Goal: Entertainment & Leisure: Consume media (video, audio)

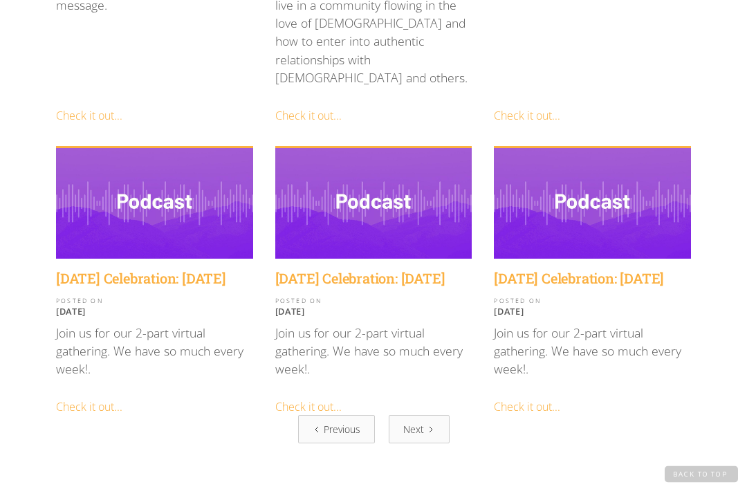
scroll to position [1580, 0]
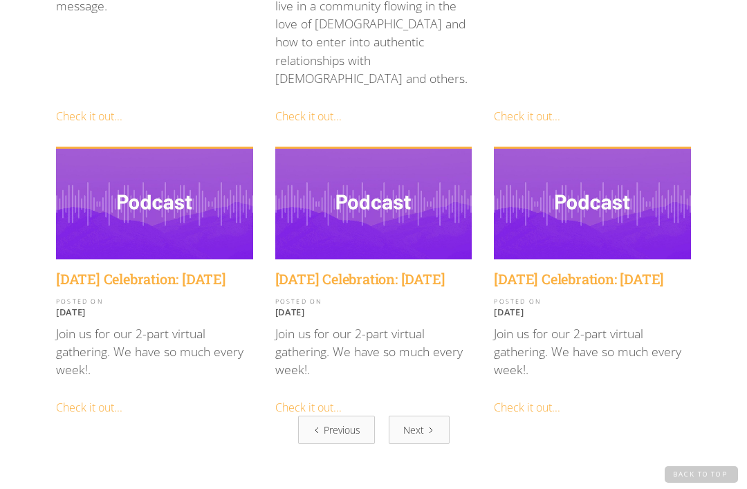
click at [349, 422] on div "Previous" at bounding box center [342, 429] width 37 height 15
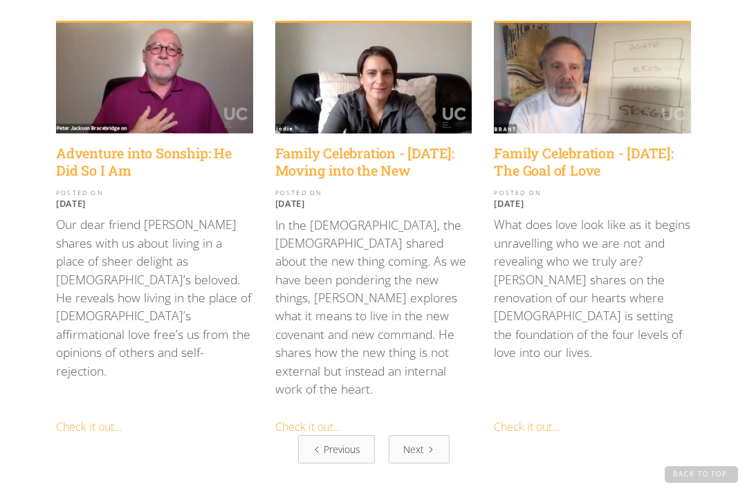
scroll to position [1595, 0]
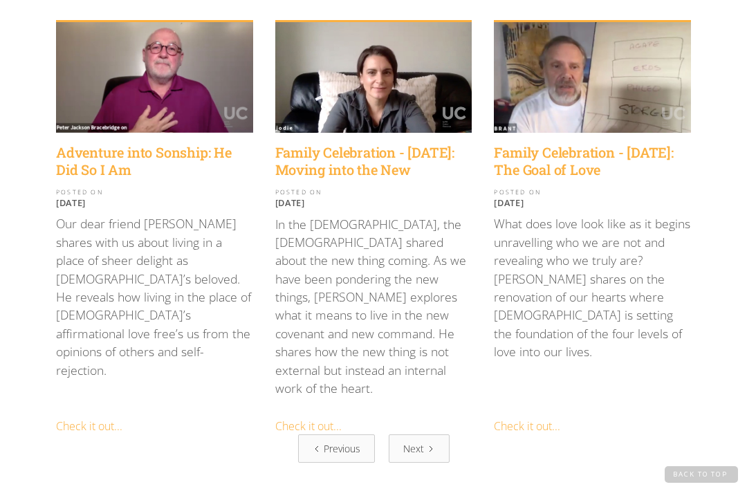
click at [430, 445] on icon "Next Page" at bounding box center [431, 449] width 8 height 8
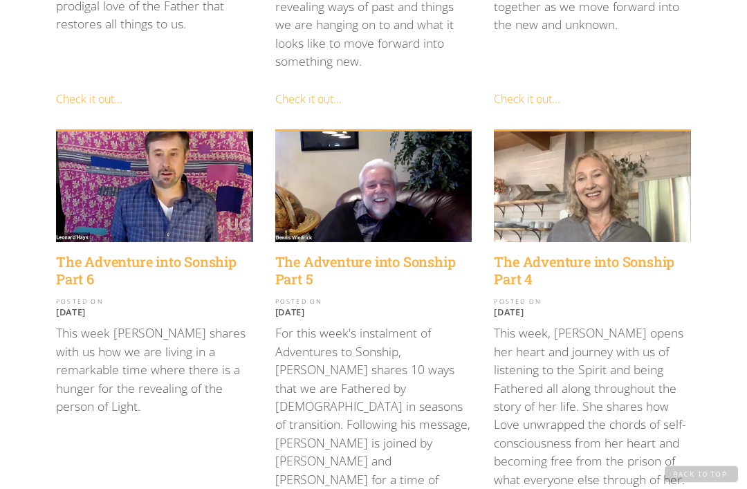
scroll to position [707, 0]
click at [575, 253] on h4 "The Adventure into Sonship Part 4" at bounding box center [592, 270] width 197 height 35
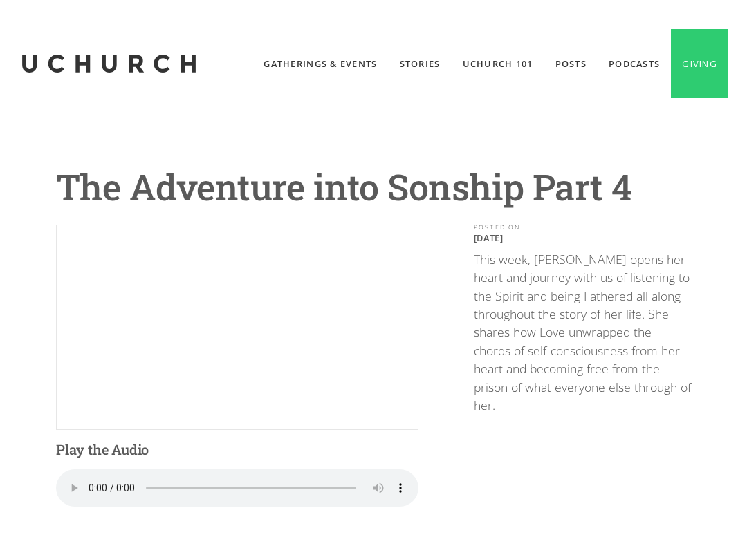
scroll to position [14, 0]
